Goal: Task Accomplishment & Management: Manage account settings

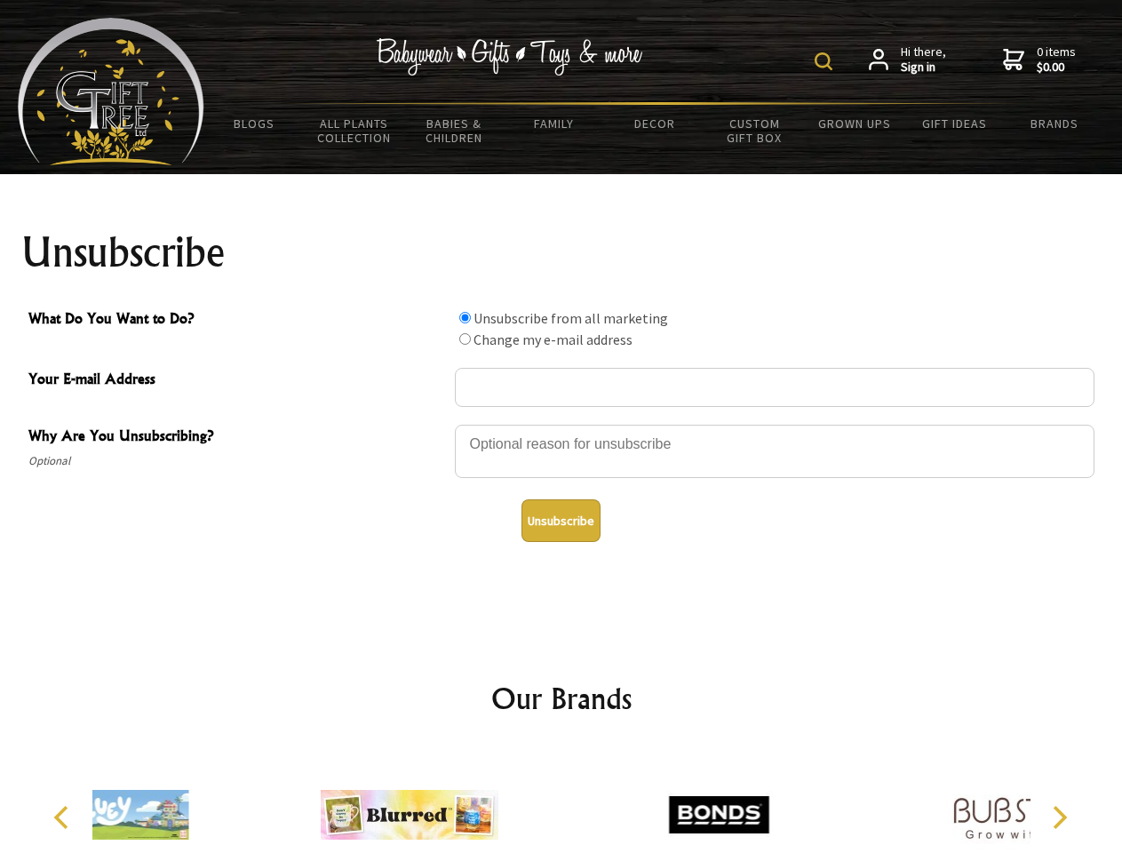
click at [826, 61] on img at bounding box center [824, 61] width 18 height 18
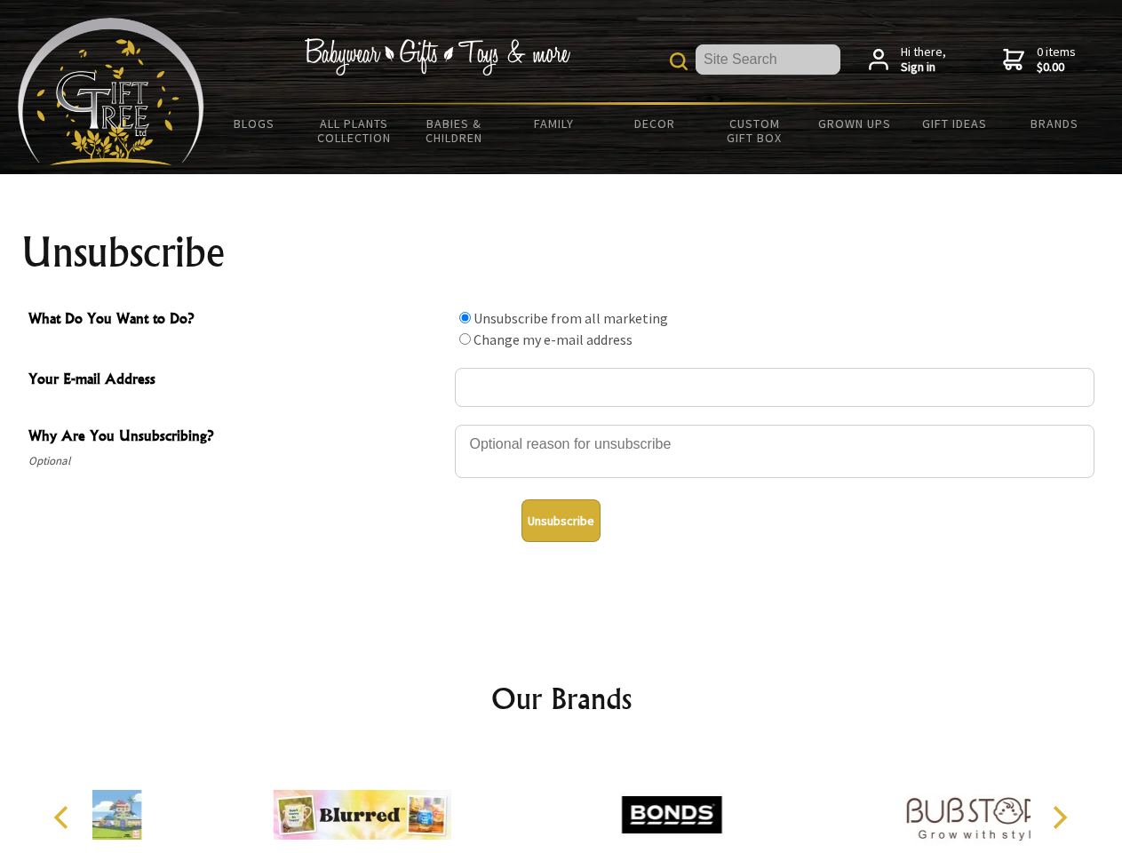
click at [561, 424] on div at bounding box center [775, 454] width 640 height 62
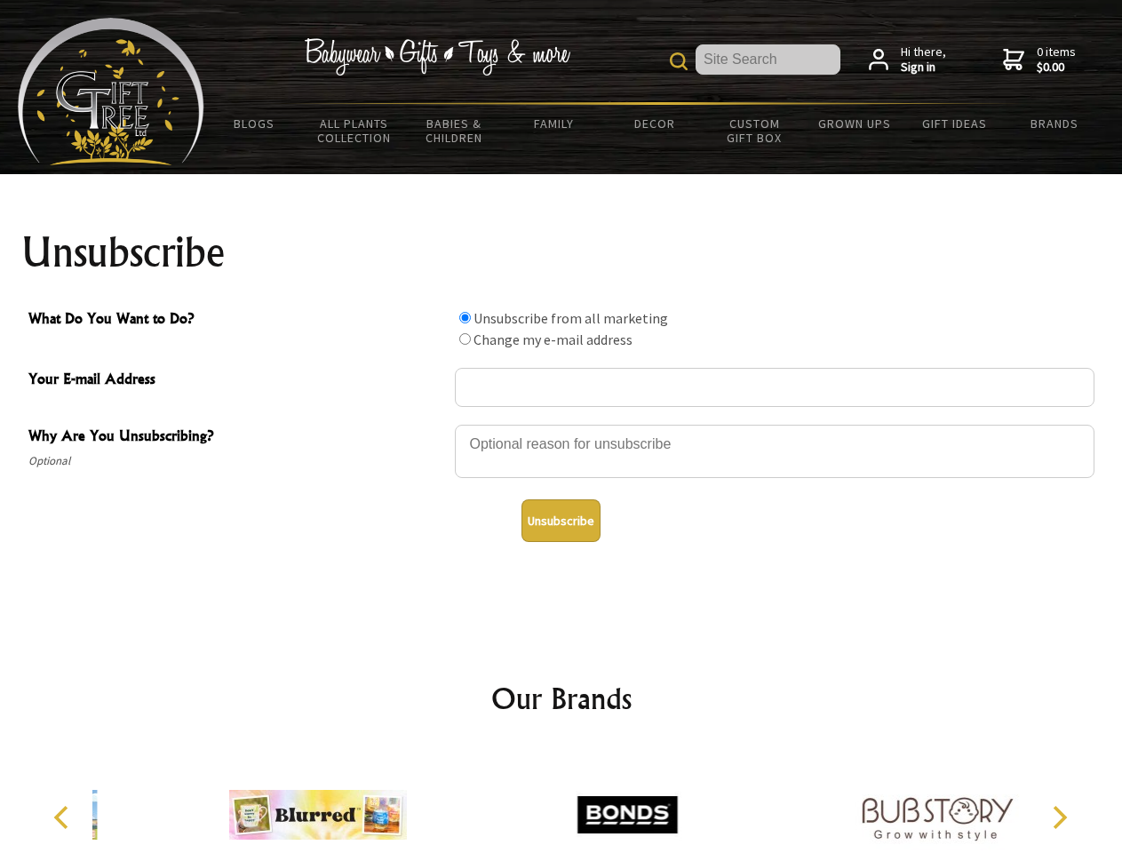
click at [465, 317] on input "What Do You Want to Do?" at bounding box center [465, 318] width 12 height 12
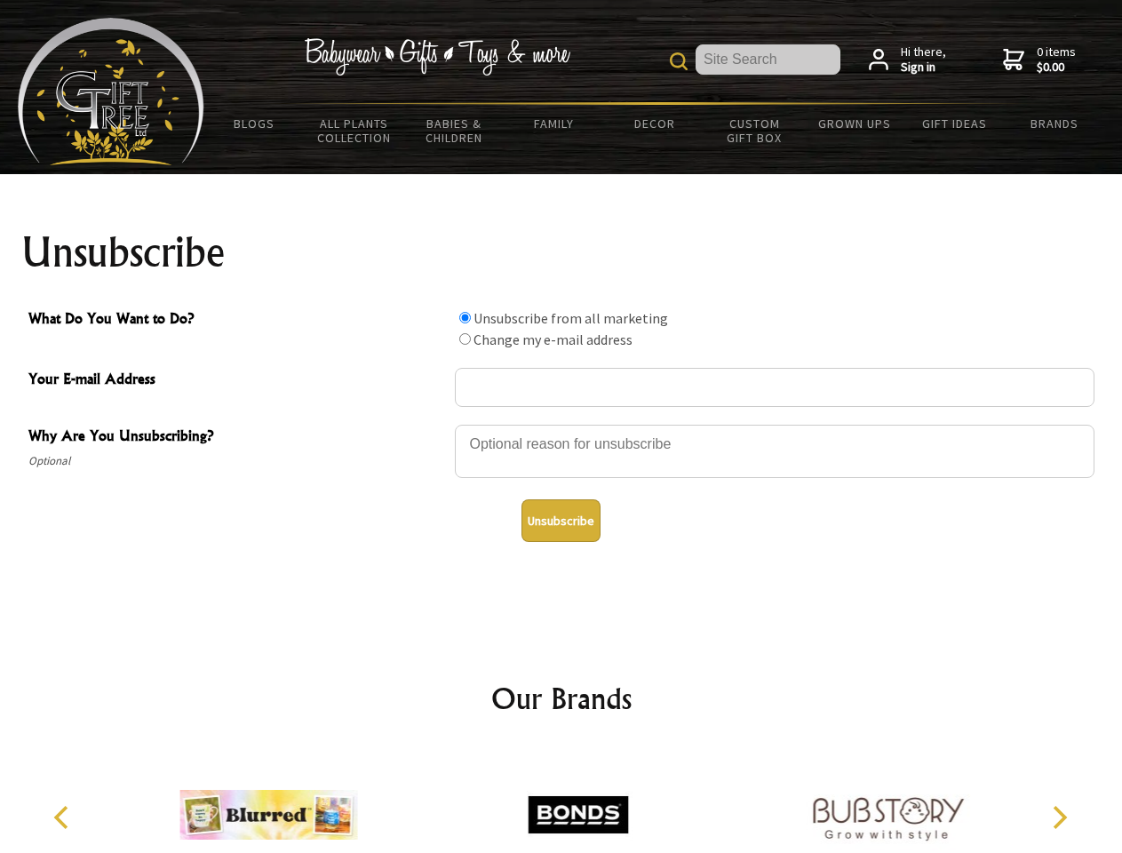
click at [465, 338] on input "What Do You Want to Do?" at bounding box center [465, 339] width 12 height 12
radio input "true"
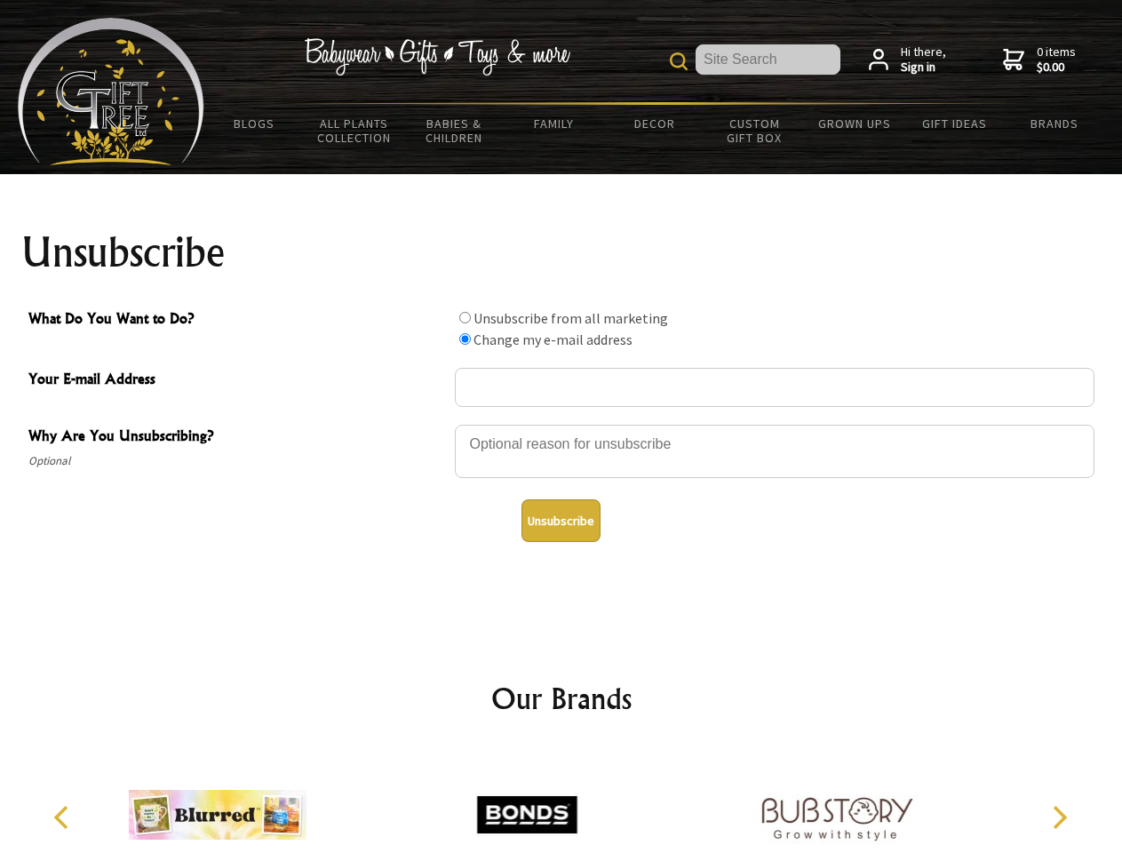
click at [561, 521] on button "Unsubscribe" at bounding box center [561, 520] width 79 height 43
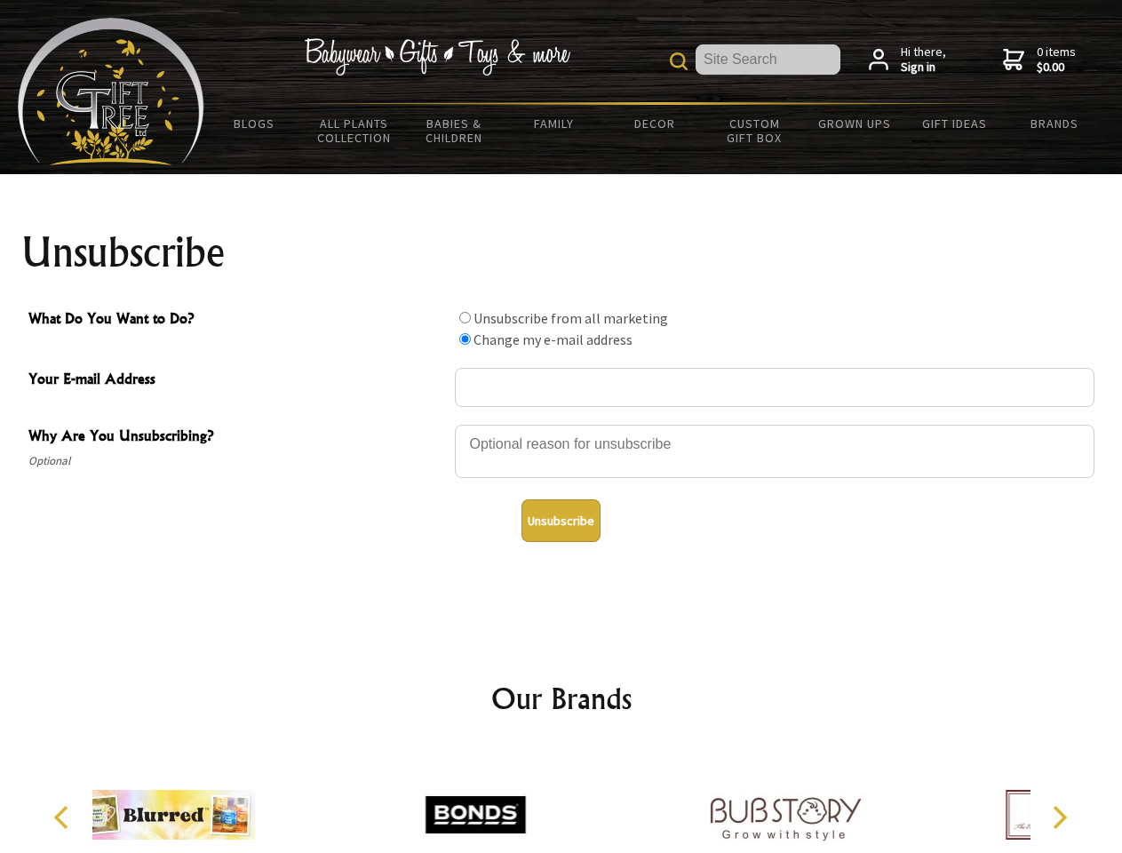
click at [561, 800] on img at bounding box center [475, 814] width 178 height 133
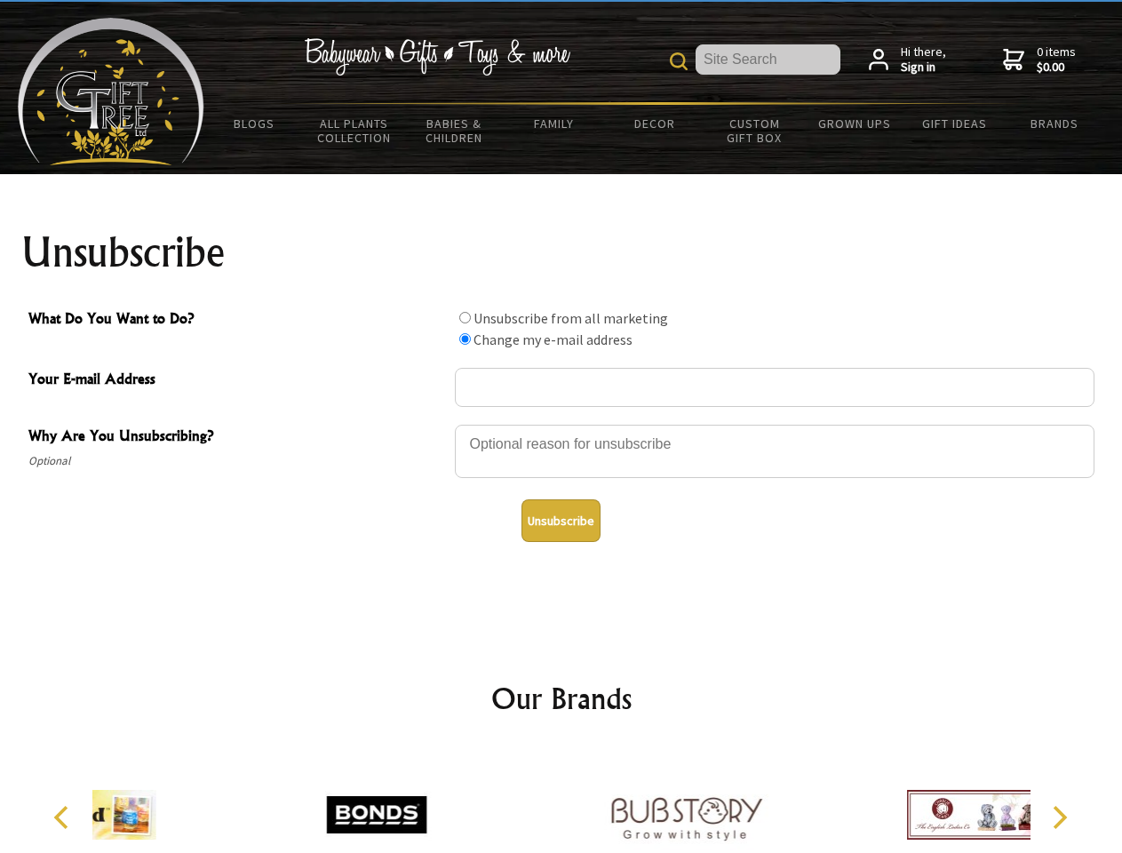
click at [64, 817] on icon "Previous" at bounding box center [63, 817] width 23 height 23
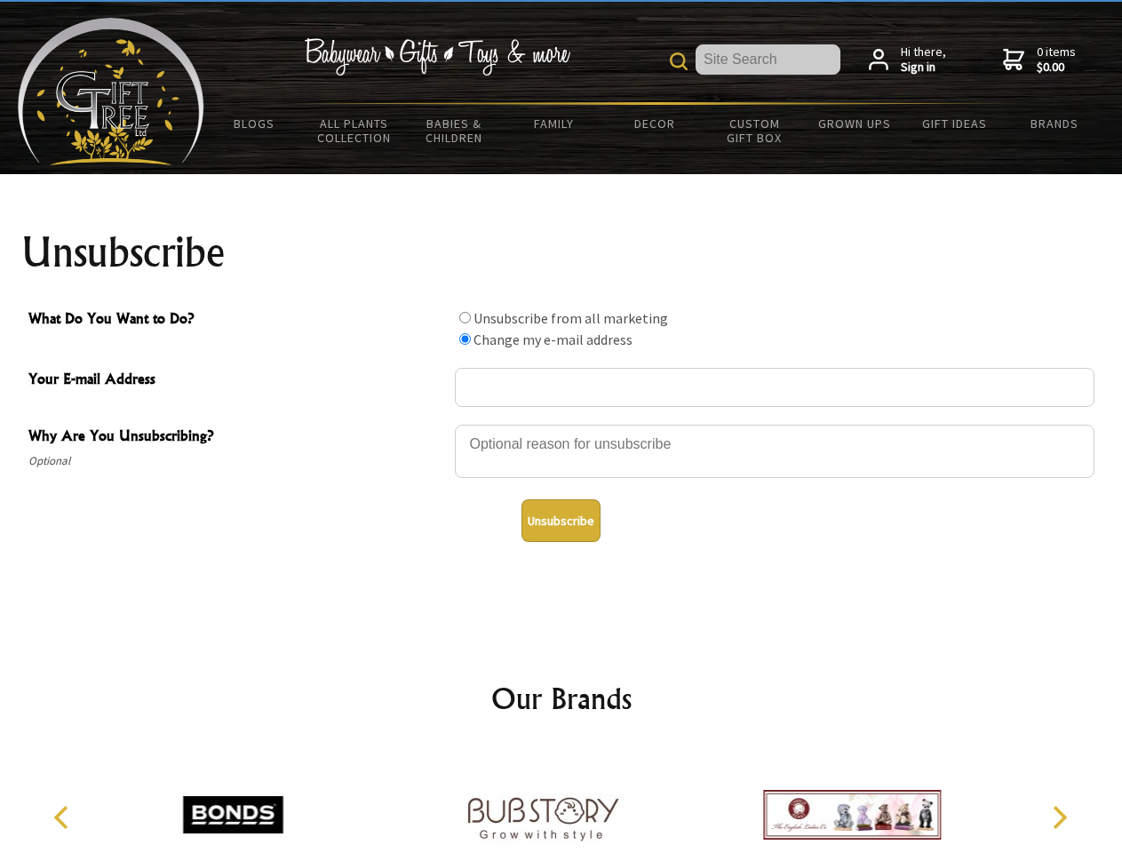
click at [1059, 817] on icon "Next" at bounding box center [1058, 817] width 23 height 23
